Goal: Transaction & Acquisition: Purchase product/service

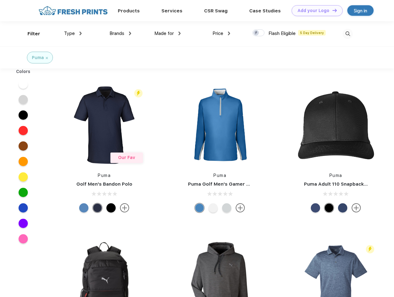
scroll to position [0, 0]
click at [315, 11] on link "Add your Logo Design Tool" at bounding box center [317, 10] width 51 height 11
click at [0, 0] on div "Design Tool" at bounding box center [0, 0] width 0 height 0
click at [332, 10] on link "Add your Logo Design Tool" at bounding box center [317, 10] width 51 height 11
click at [30, 34] on div "Filter" at bounding box center [34, 33] width 13 height 7
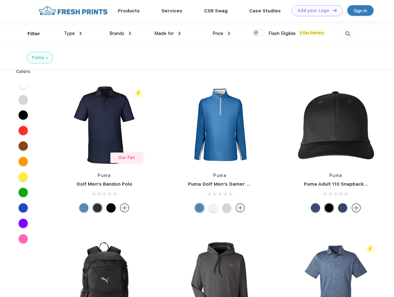
click at [73, 33] on span "Type" at bounding box center [69, 34] width 11 height 6
click at [120, 33] on span "Brands" at bounding box center [116, 34] width 15 height 6
click at [168, 33] on span "Made for" at bounding box center [163, 34] width 19 height 6
click at [221, 33] on span "Price" at bounding box center [217, 34] width 11 height 6
click at [259, 33] on div at bounding box center [258, 32] width 12 height 7
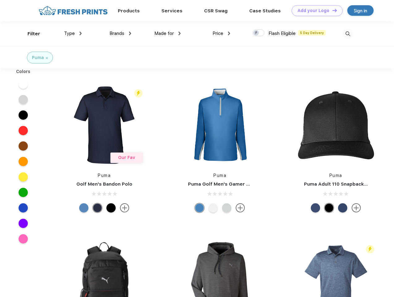
click at [256, 33] on input "checkbox" at bounding box center [254, 31] width 4 height 4
click at [348, 34] on img at bounding box center [348, 34] width 10 height 10
